Goal: Find specific page/section: Find specific page/section

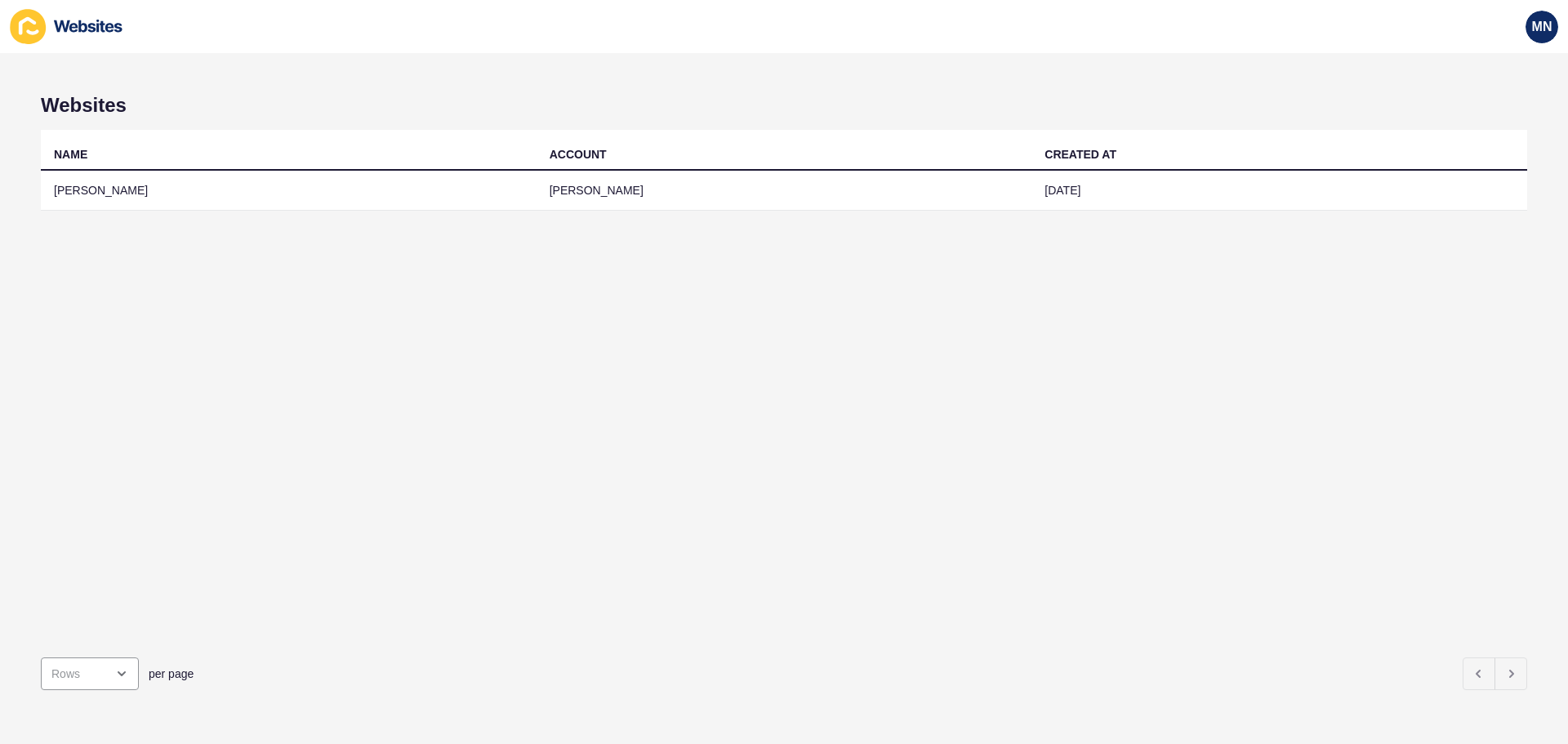
click at [121, 189] on td "[PERSON_NAME]" at bounding box center [289, 190] width 495 height 40
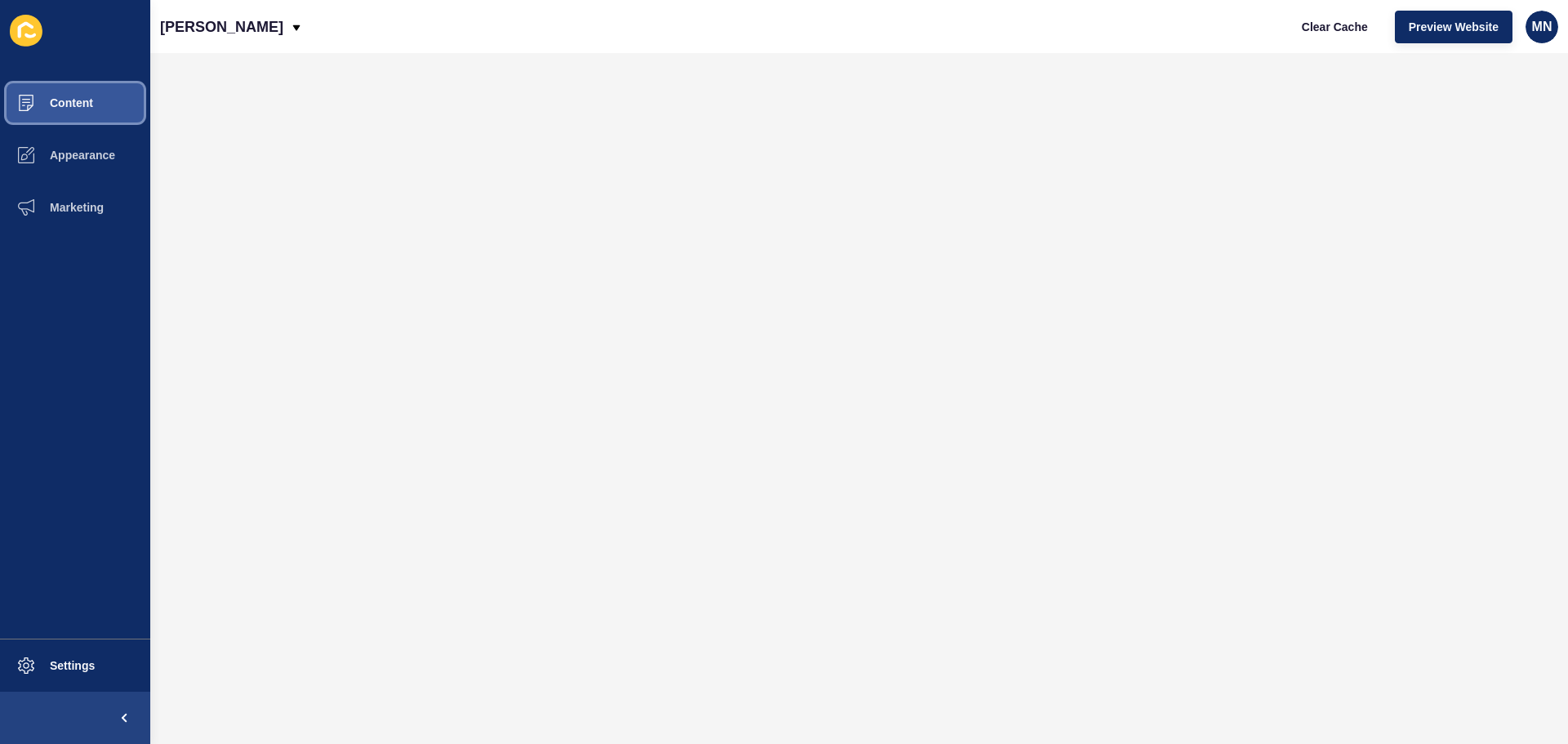
click at [80, 115] on button "Content" at bounding box center [75, 103] width 150 height 52
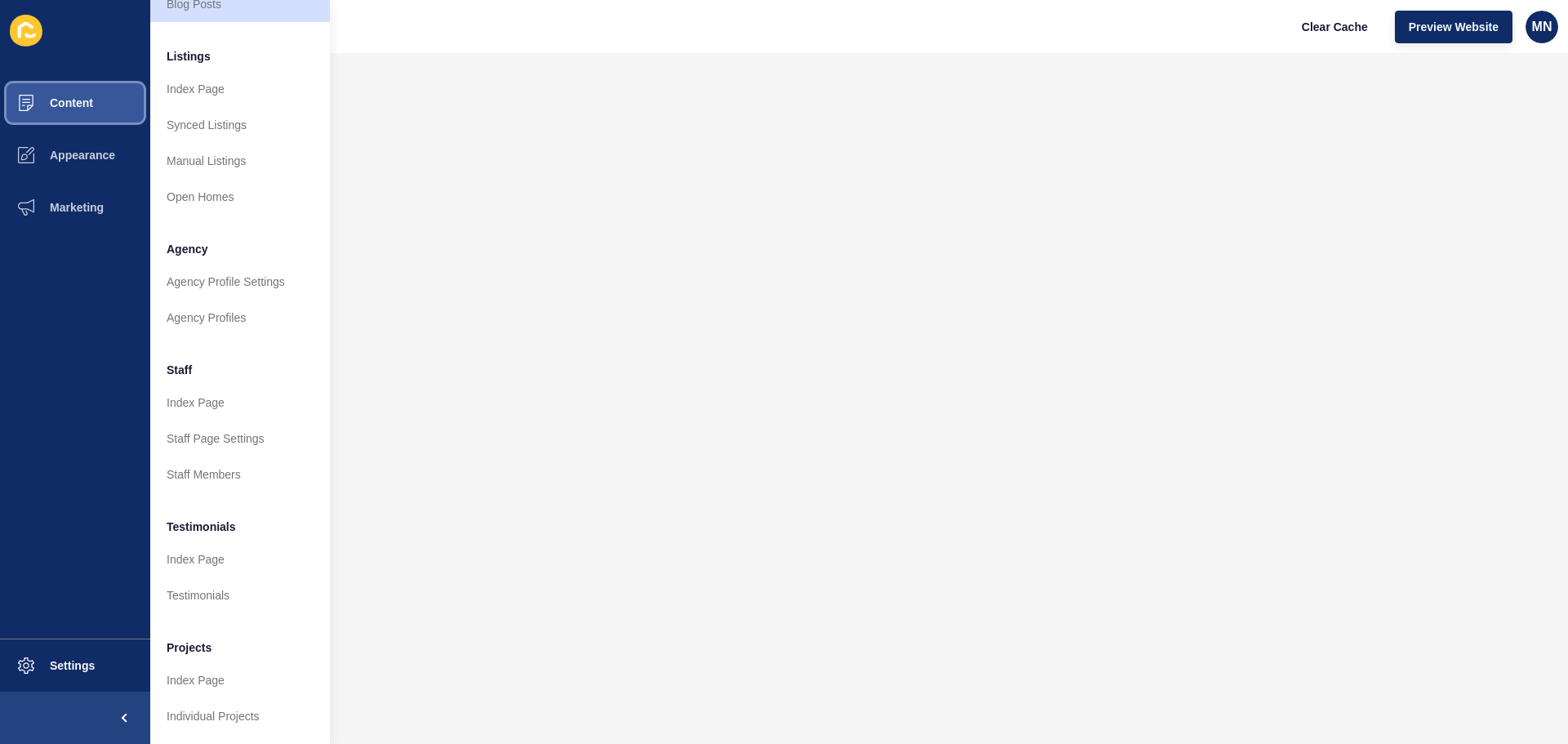
scroll to position [225, 0]
click at [212, 468] on link "Staff Members" at bounding box center [240, 475] width 180 height 36
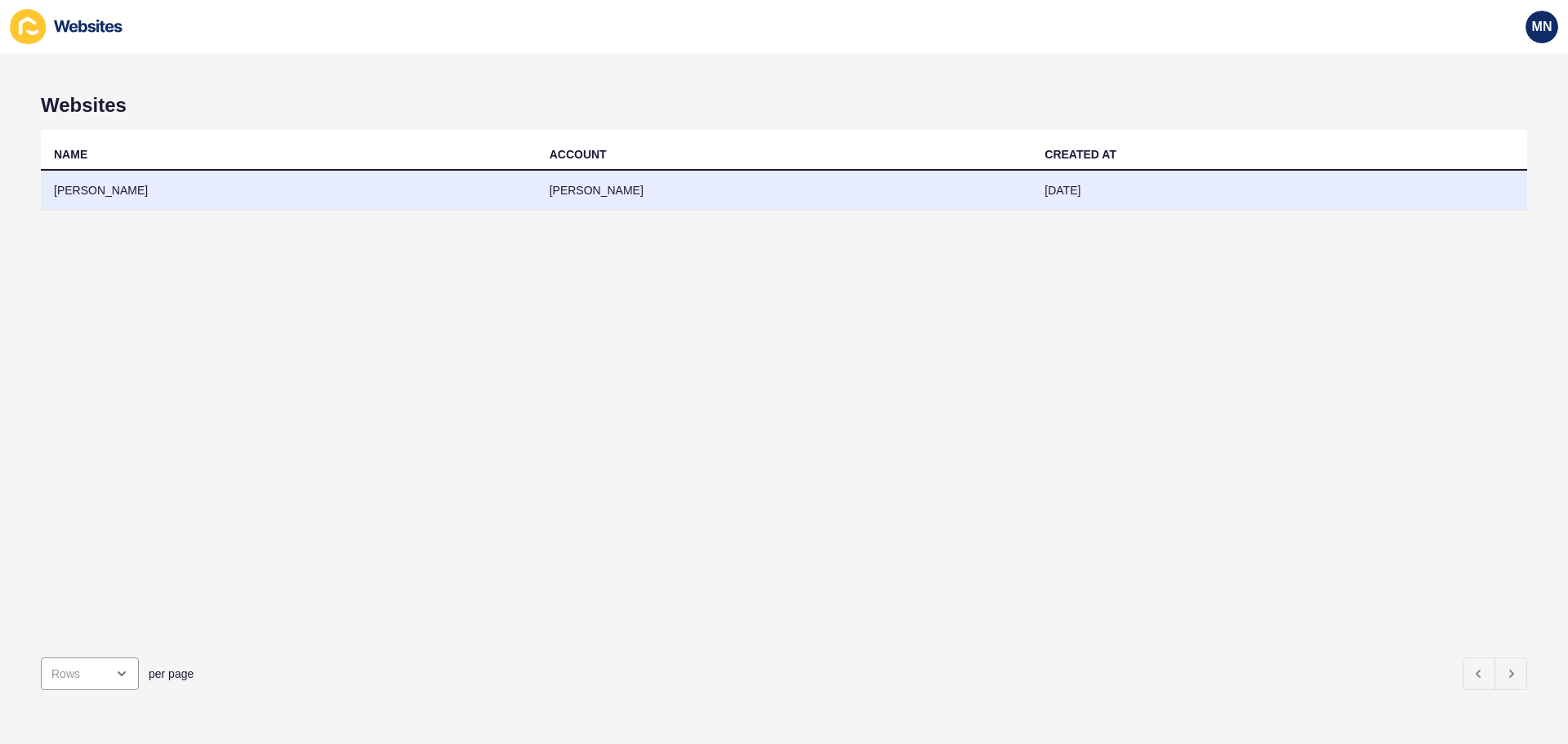
drag, startPoint x: 0, startPoint y: 0, endPoint x: 291, endPoint y: 189, distance: 347.0
click at [291, 189] on td "[PERSON_NAME]" at bounding box center [289, 190] width 495 height 40
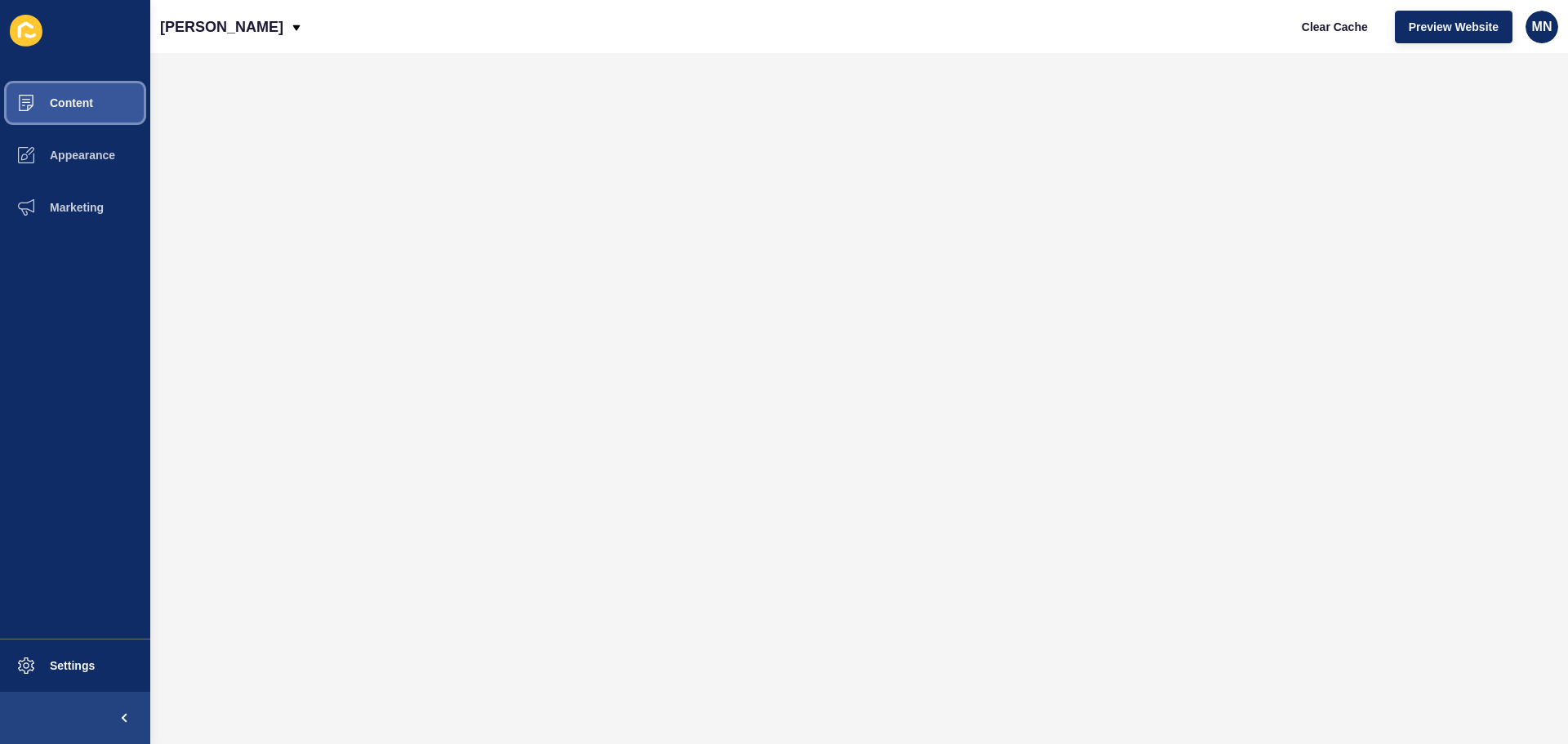
click at [102, 103] on button "Content" at bounding box center [75, 103] width 150 height 52
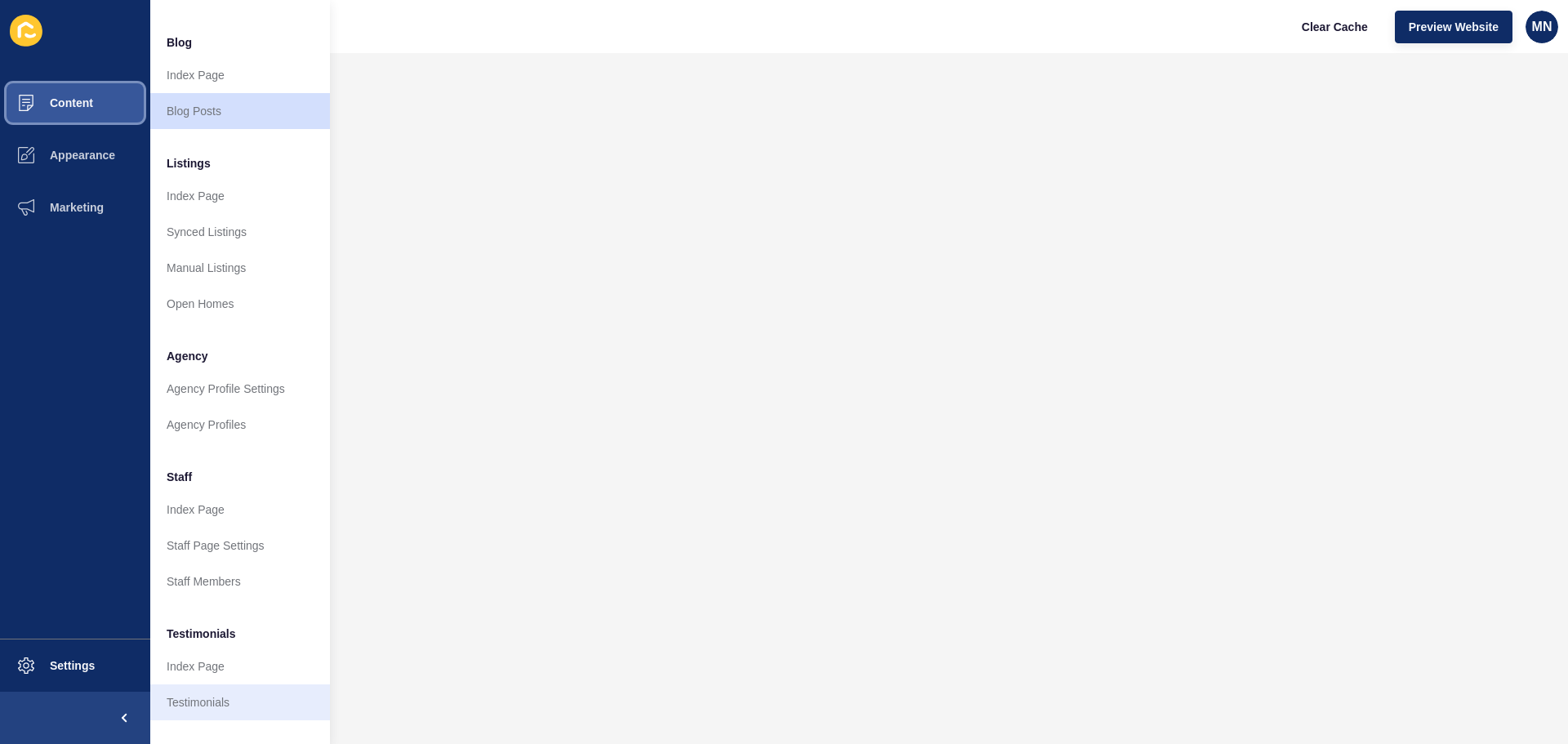
scroll to position [225, 0]
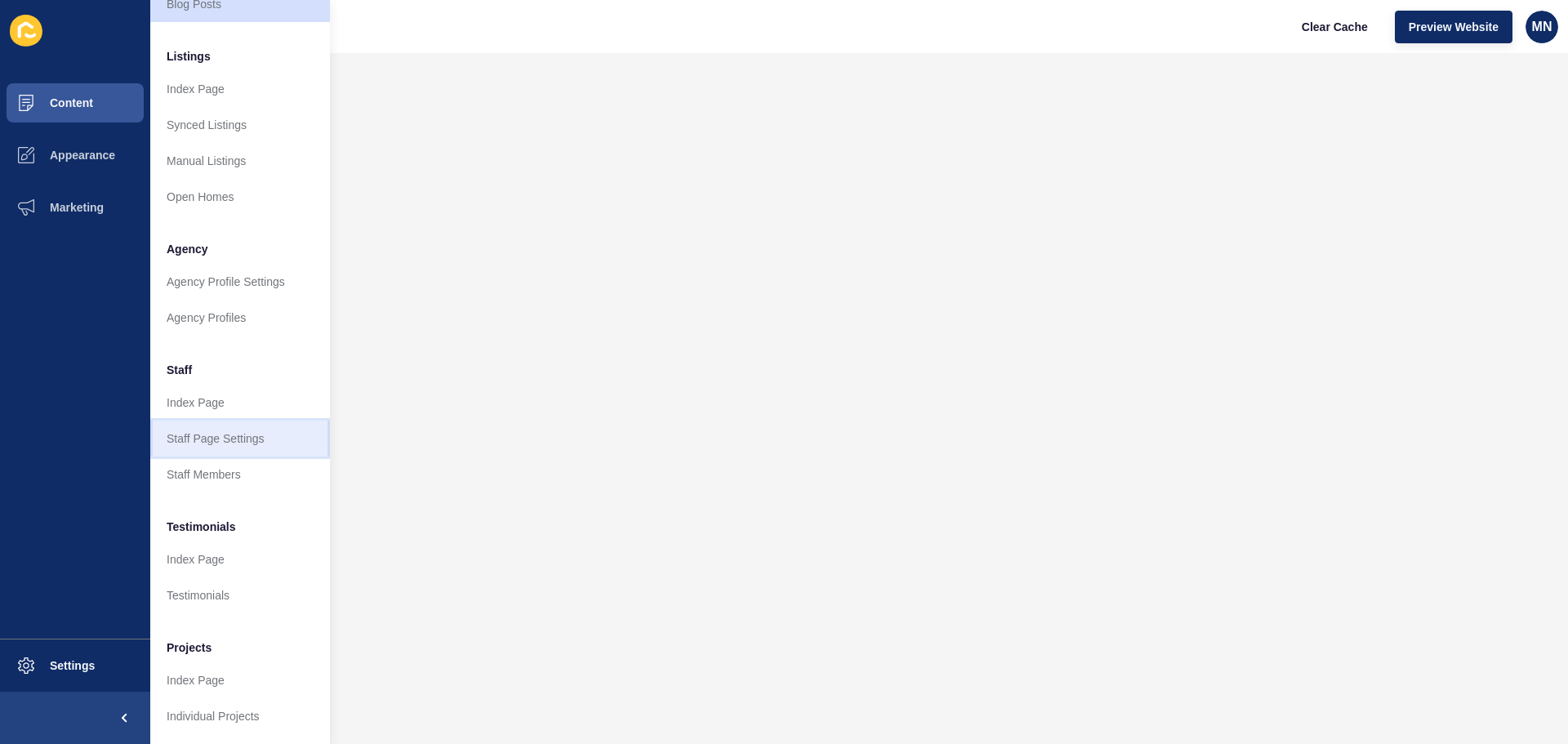
click at [199, 441] on link "Staff Page Settings" at bounding box center [240, 438] width 180 height 36
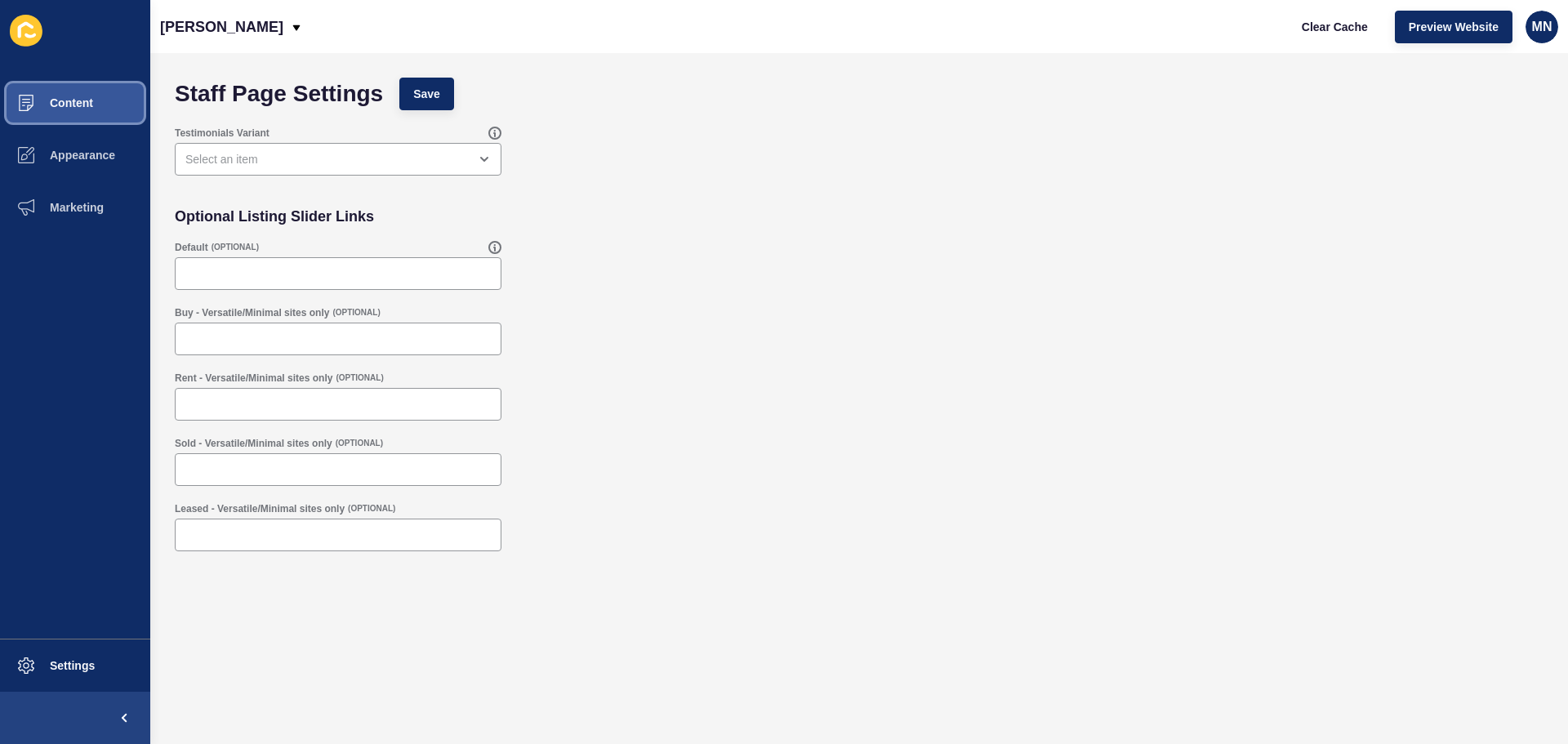
click at [45, 94] on span at bounding box center [26, 103] width 52 height 52
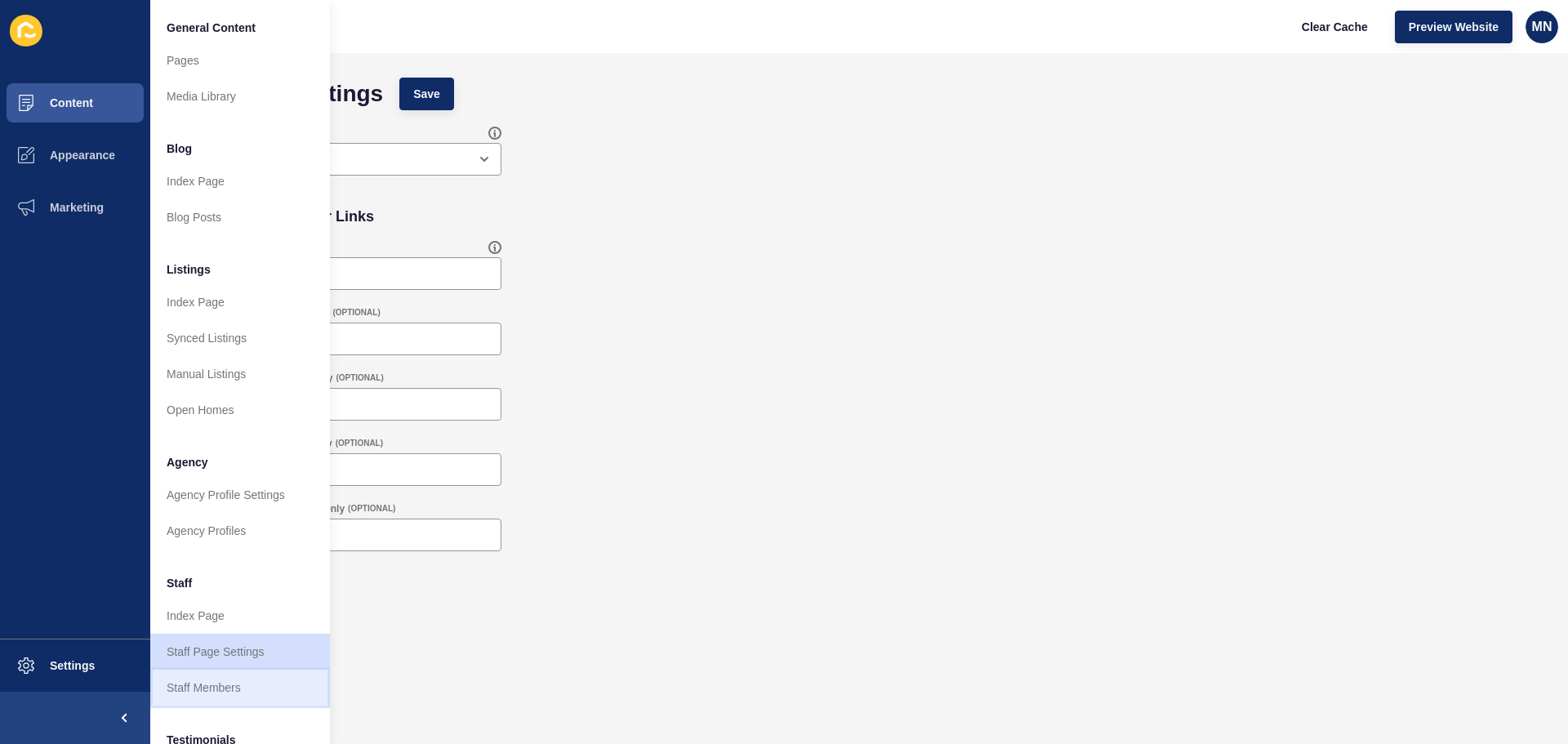
click at [199, 671] on link "Staff Members" at bounding box center [240, 688] width 180 height 36
